Goal: Find specific page/section: Find specific page/section

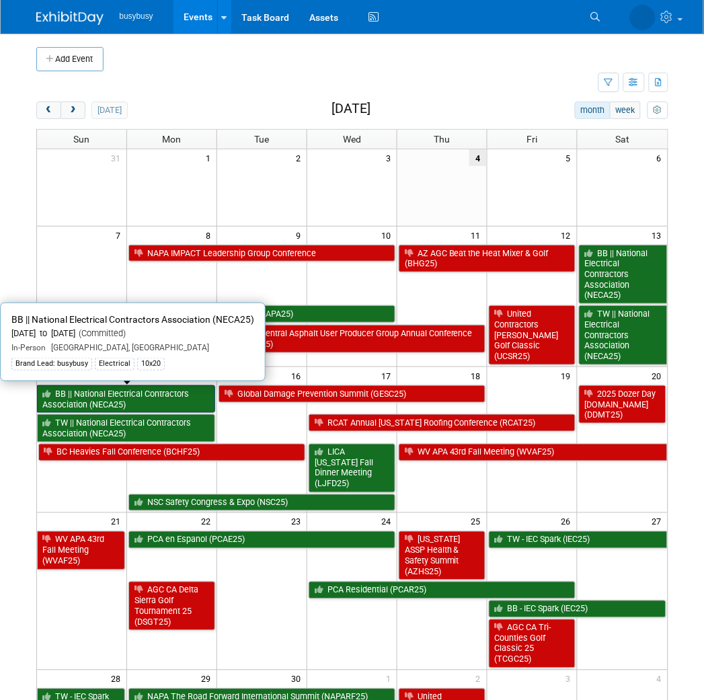
click at [168, 395] on link "BB || National Electrical Contractors Association (NECA25)" at bounding box center [126, 399] width 179 height 28
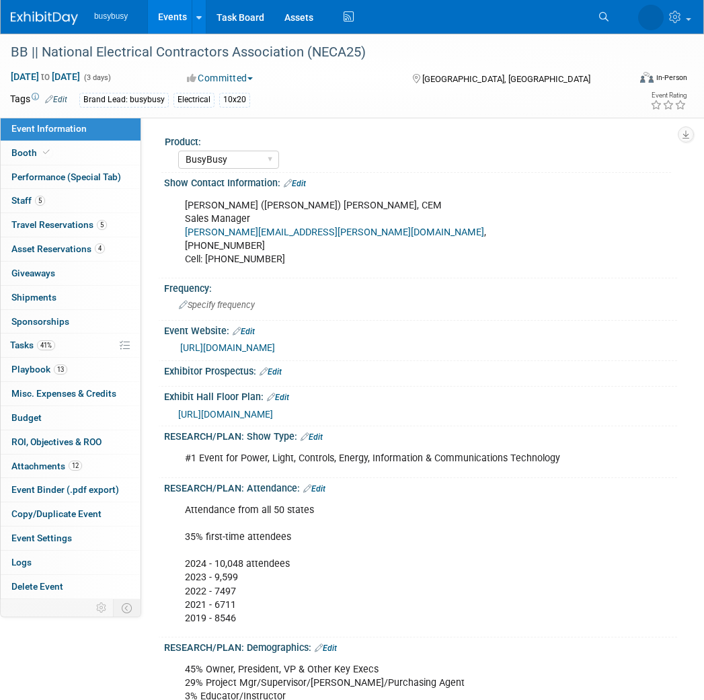
select select "BusyBusy"
click at [85, 153] on link "Booth" at bounding box center [71, 153] width 140 height 24
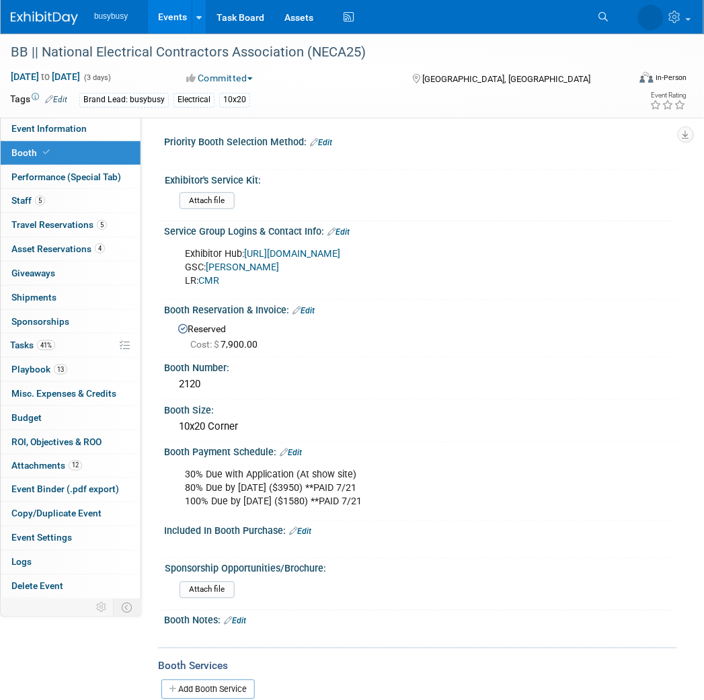
click at [58, 7] on link at bounding box center [52, 11] width 83 height 11
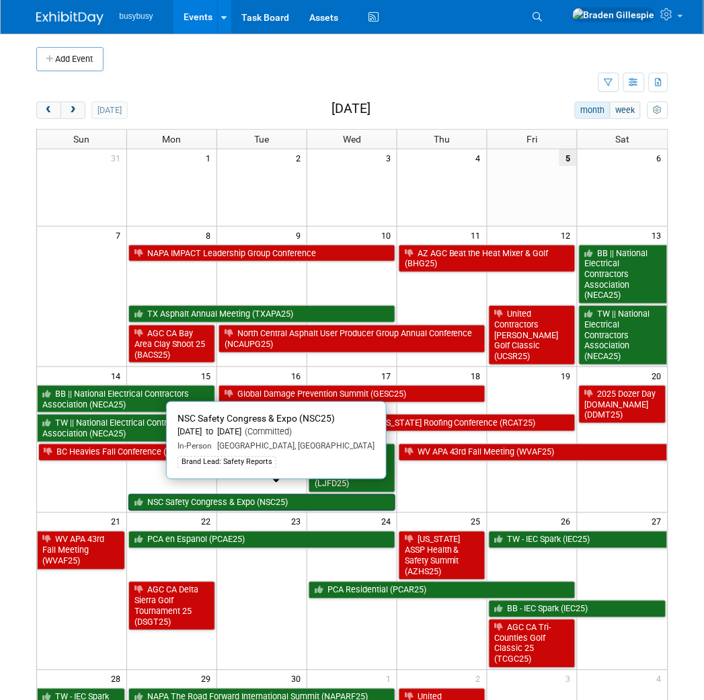
click at [253, 498] on link "NSC Safety Congress & Expo (NSC25)" at bounding box center [261, 502] width 267 height 17
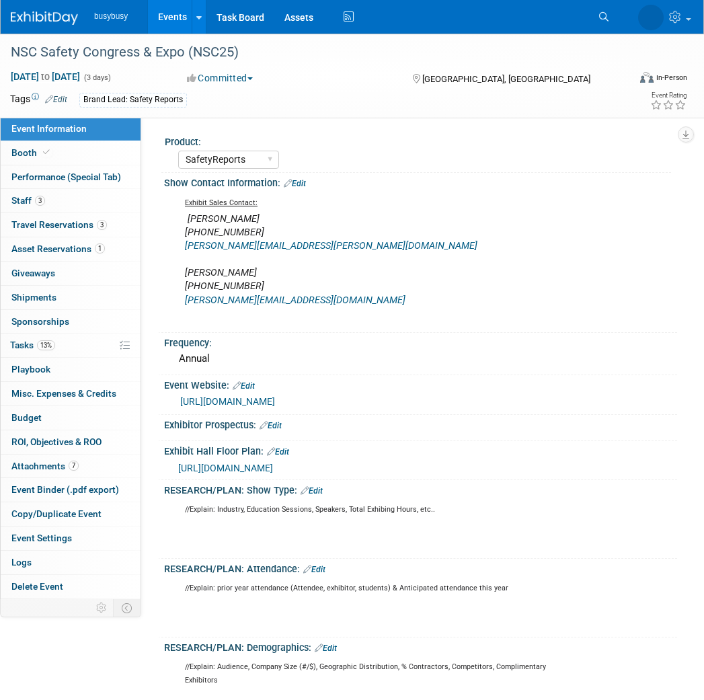
select select "SafetyReports"
click at [90, 160] on link "Booth" at bounding box center [71, 153] width 140 height 24
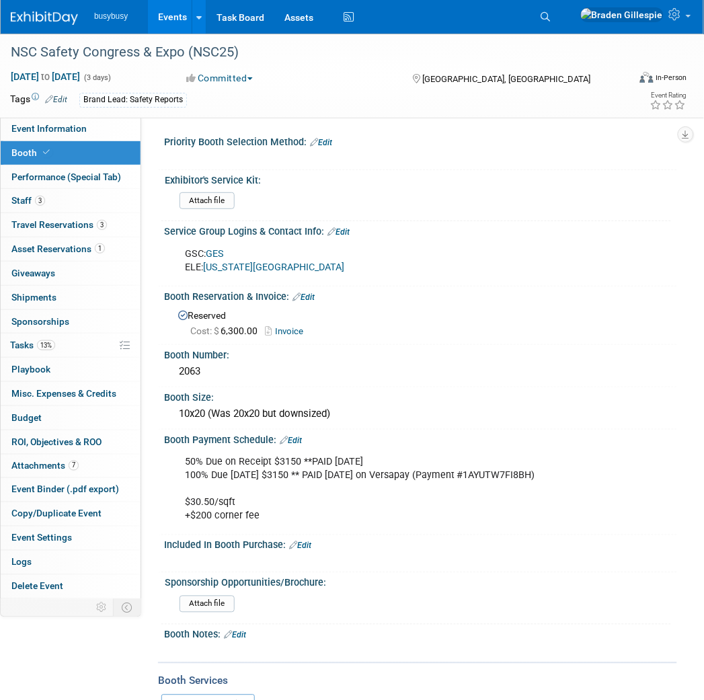
click at [213, 251] on link "GES" at bounding box center [215, 253] width 18 height 11
click at [34, 23] on img at bounding box center [44, 17] width 67 height 13
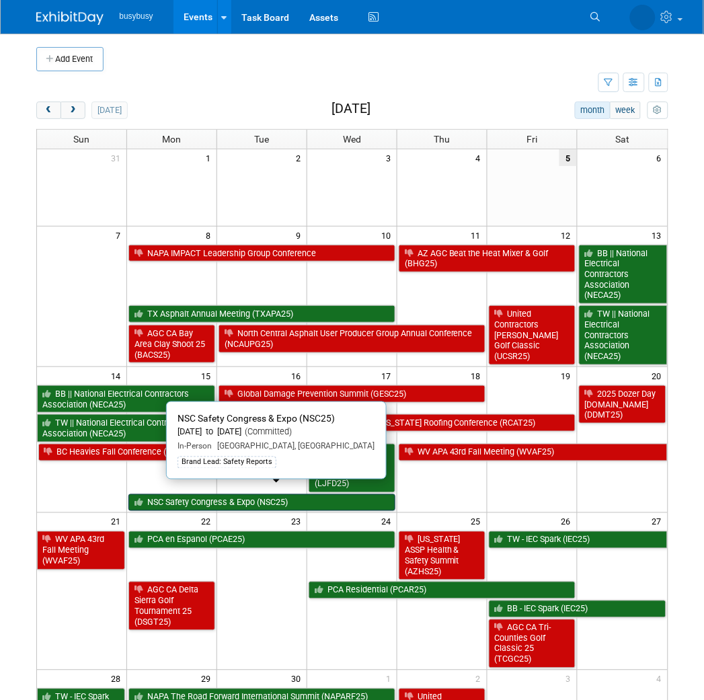
click at [293, 494] on link "NSC Safety Congress & Expo (NSC25)" at bounding box center [261, 502] width 267 height 17
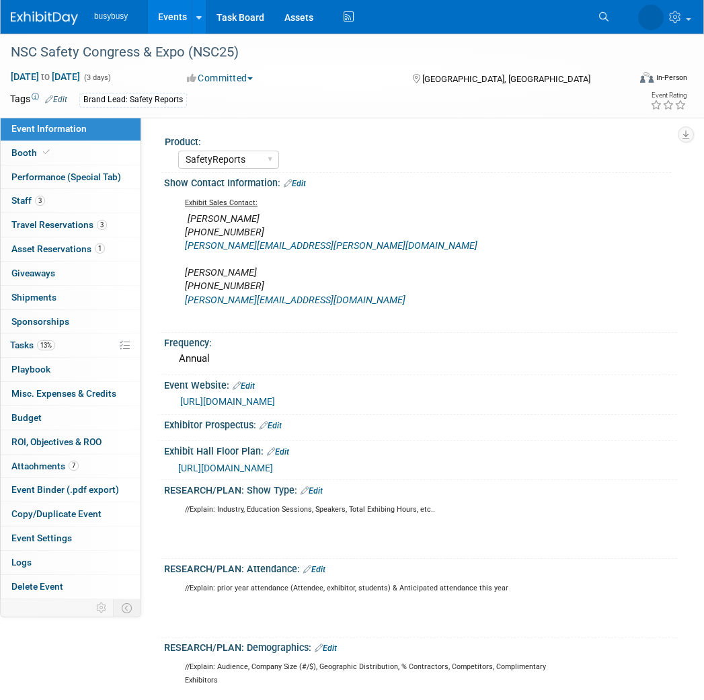
select select "SafetyReports"
click at [42, 165] on link "Performance (Special Tab)" at bounding box center [71, 177] width 140 height 24
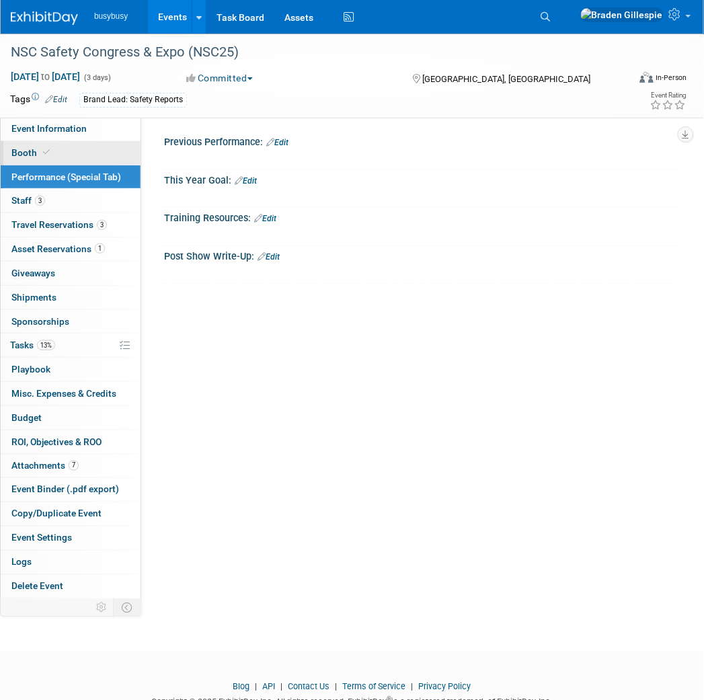
click at [44, 152] on icon at bounding box center [46, 152] width 7 height 7
